Goal: Information Seeking & Learning: Learn about a topic

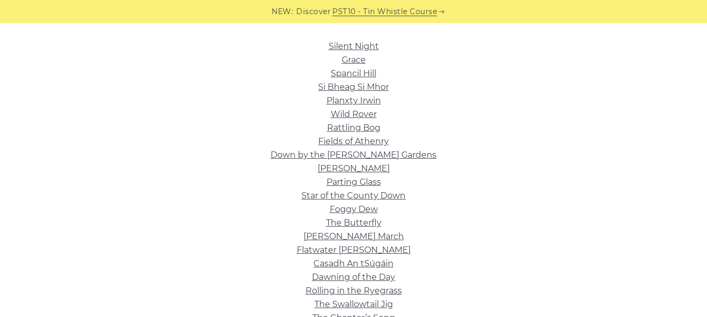
scroll to position [262, 0]
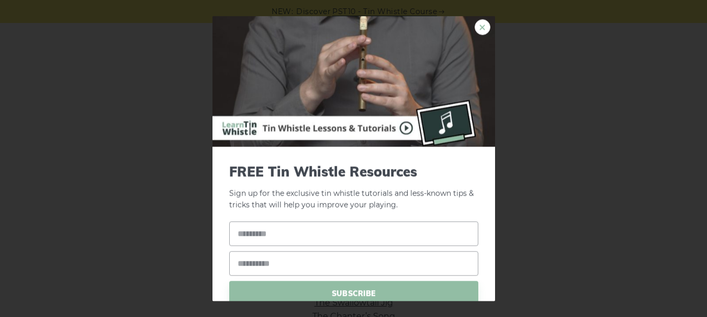
click at [476, 21] on link "×" at bounding box center [482, 27] width 16 height 16
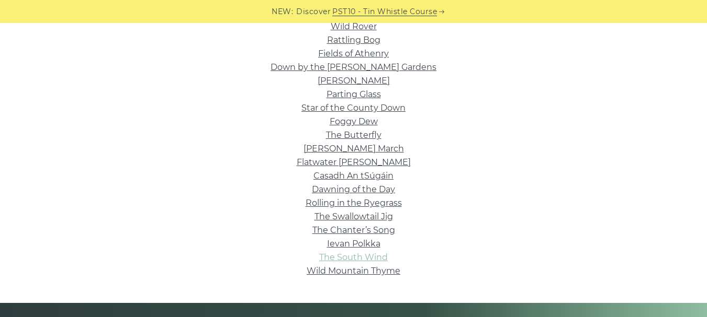
scroll to position [366, 0]
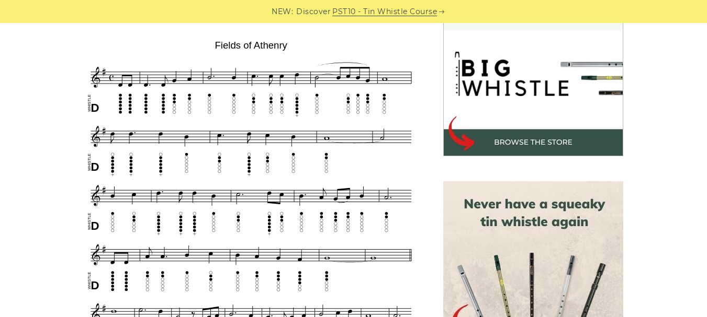
scroll to position [314, 0]
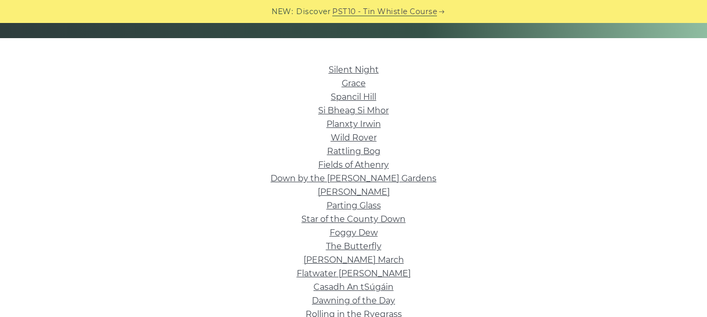
scroll to position [262, 0]
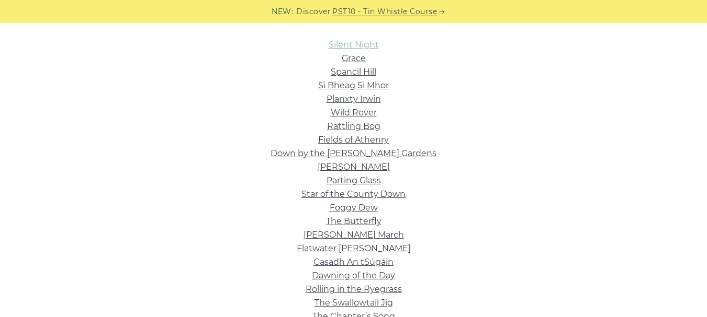
click at [351, 40] on link "Silent Night" at bounding box center [353, 45] width 50 height 10
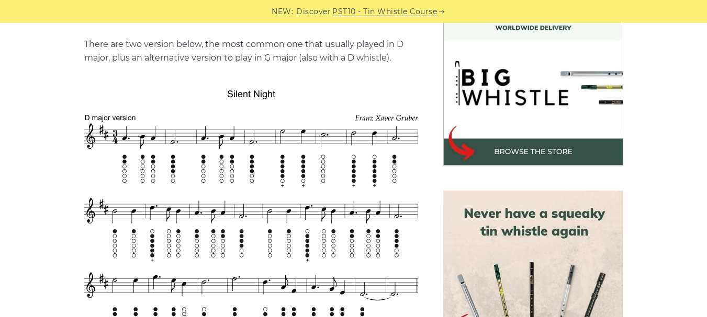
scroll to position [366, 0]
